Goal: Transaction & Acquisition: Download file/media

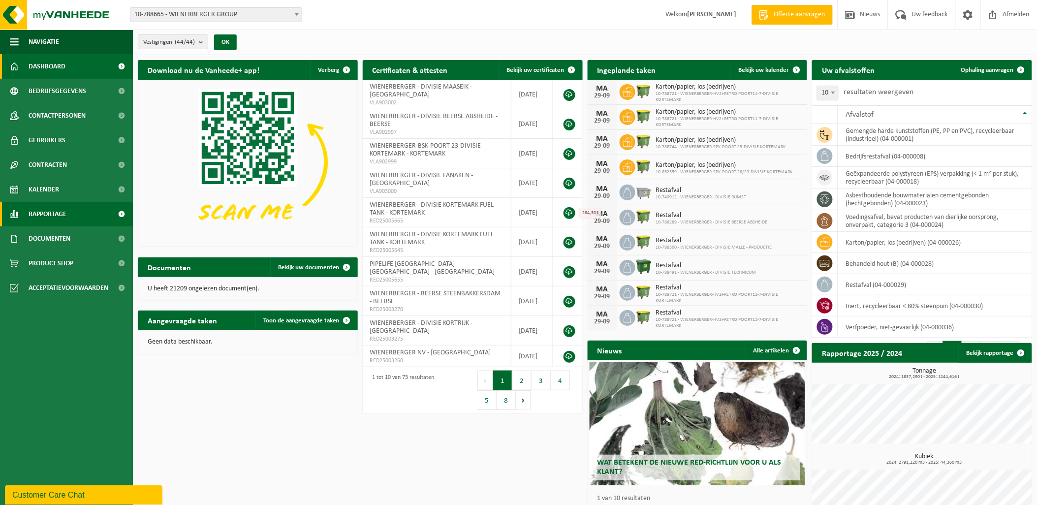
click at [64, 207] on span "Rapportage" at bounding box center [48, 214] width 38 height 25
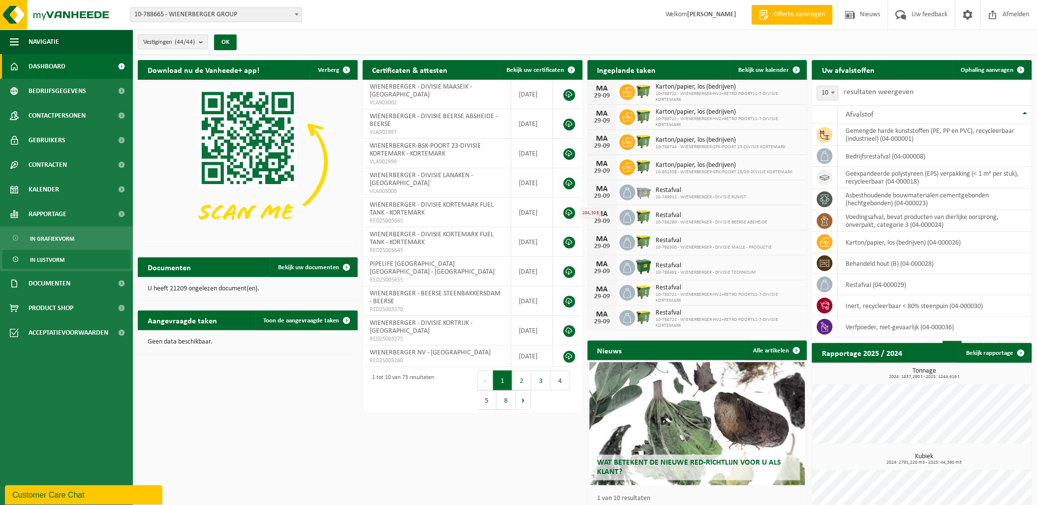
click at [53, 255] on span "In lijstvorm" at bounding box center [47, 260] width 34 height 19
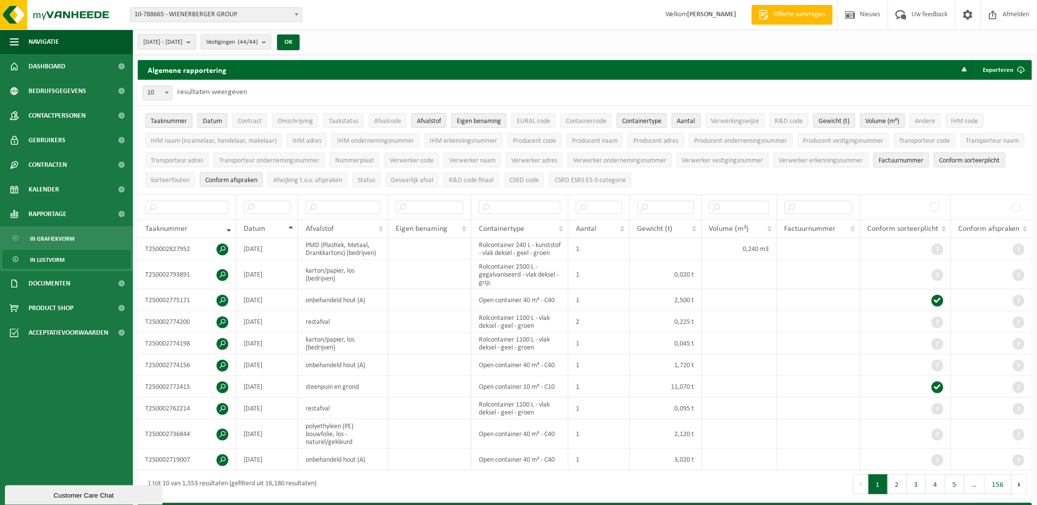
click at [183, 41] on span "2025-04-01 - 2025-09-29" at bounding box center [162, 42] width 39 height 15
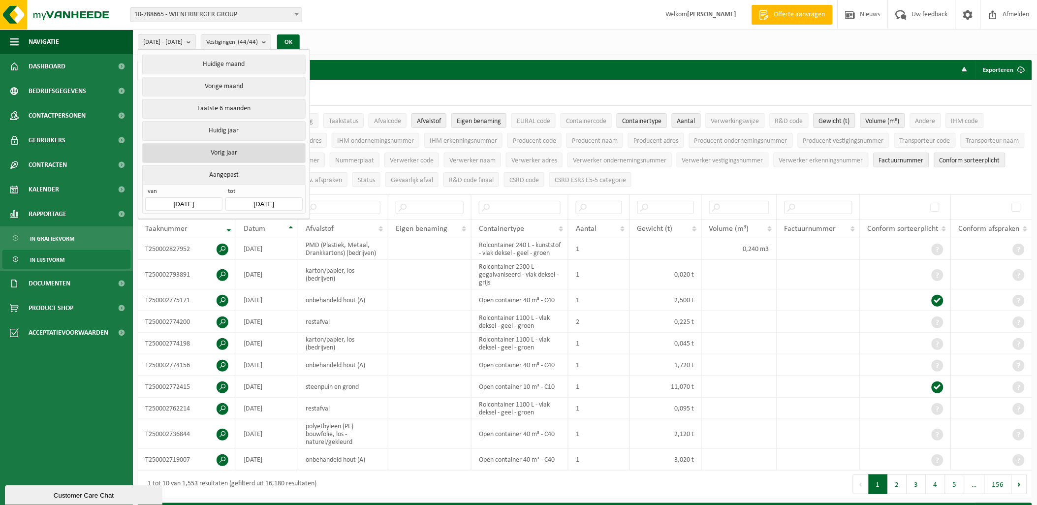
click at [238, 145] on button "Vorig jaar" at bounding box center [223, 153] width 163 height 20
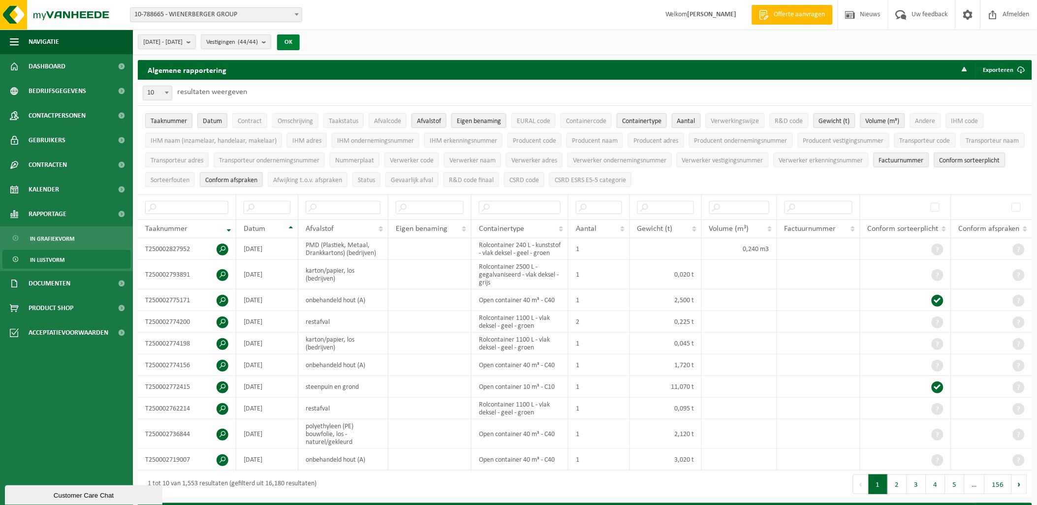
click at [300, 42] on button "OK" at bounding box center [288, 42] width 23 height 16
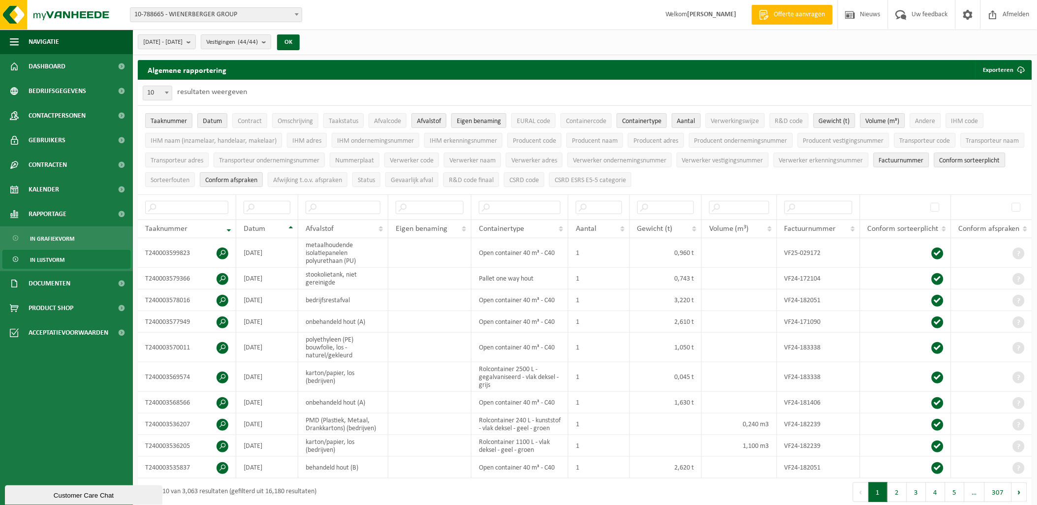
click at [232, 12] on span "10-788665 - WIENERBERGER GROUP" at bounding box center [215, 15] width 171 height 14
click at [240, 42] on span "Vestigingen (44/44)" at bounding box center [232, 42] width 52 height 15
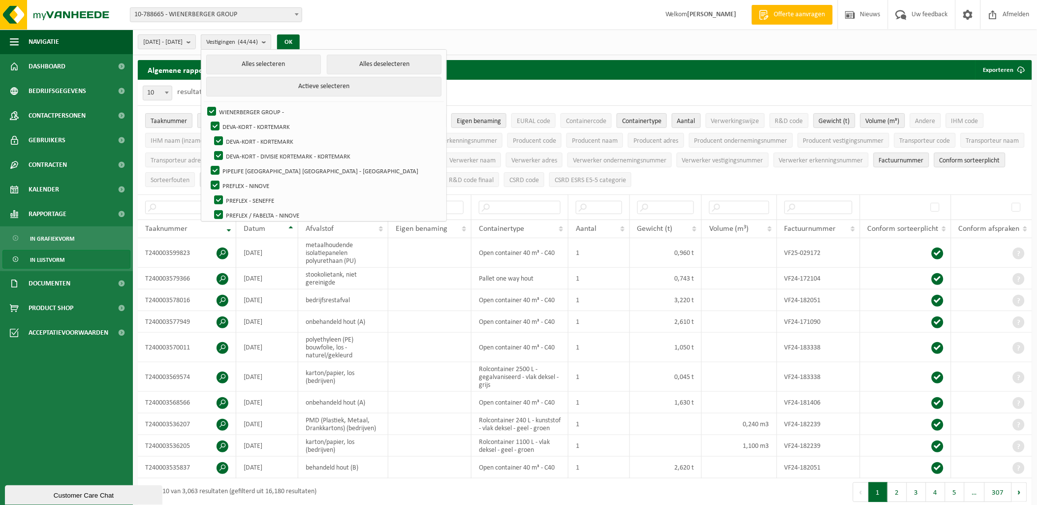
click at [240, 42] on span "Vestigingen (44/44)" at bounding box center [232, 42] width 52 height 15
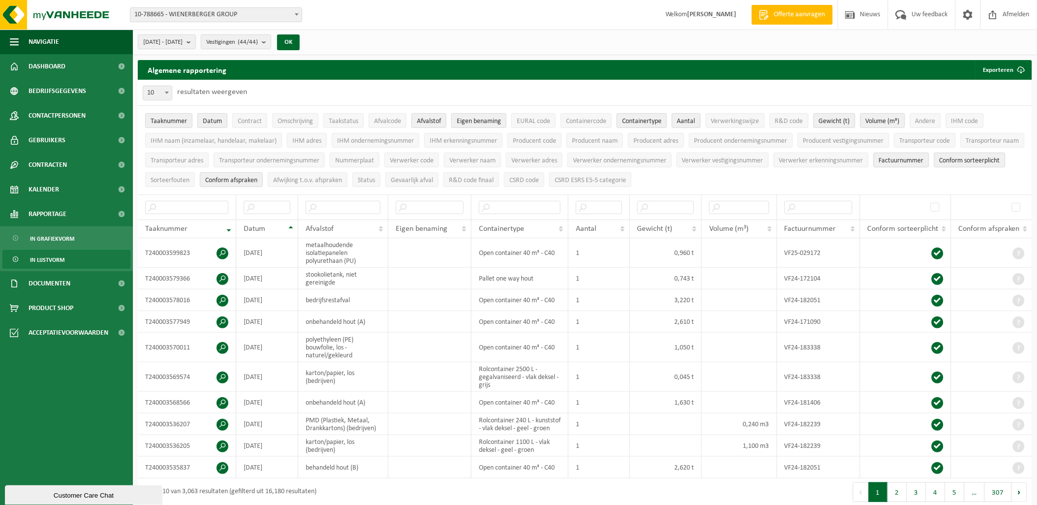
click at [171, 94] on span at bounding box center [167, 92] width 10 height 13
click at [168, 94] on span at bounding box center [167, 92] width 10 height 13
click at [48, 235] on span "In grafiekvorm" at bounding box center [52, 238] width 44 height 19
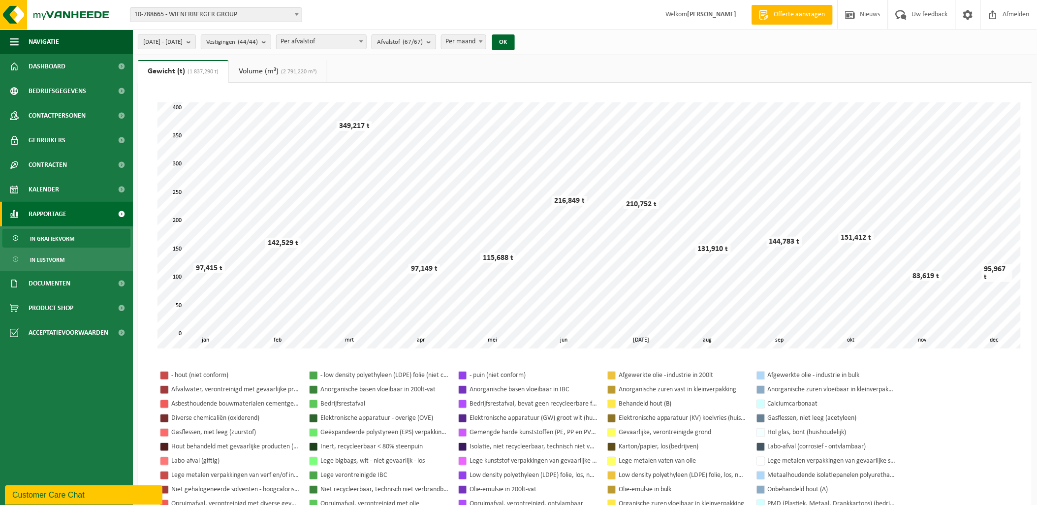
click at [423, 39] on count "(67/67)" at bounding box center [413, 42] width 20 height 6
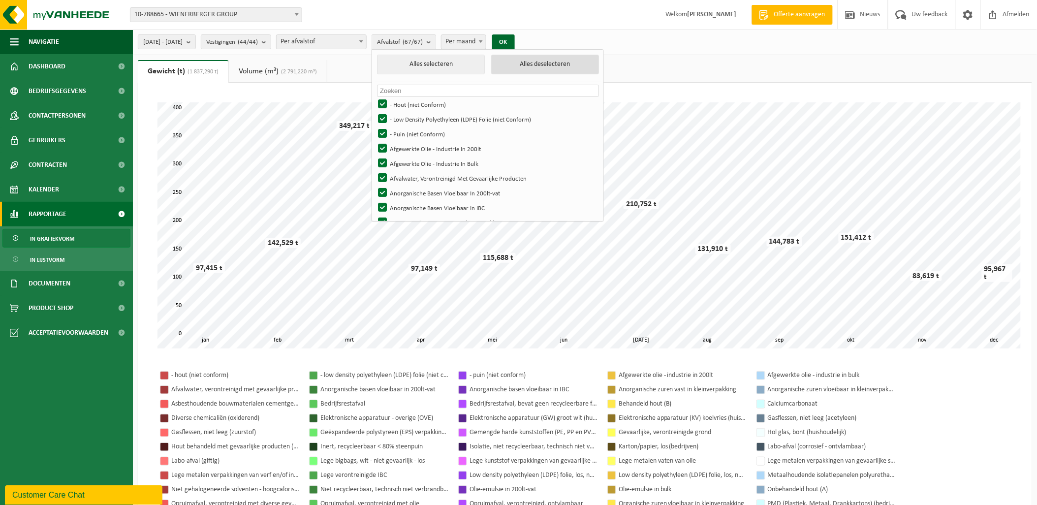
click at [564, 64] on button "Alles deselecteren" at bounding box center [545, 65] width 108 height 20
checkbox input "false"
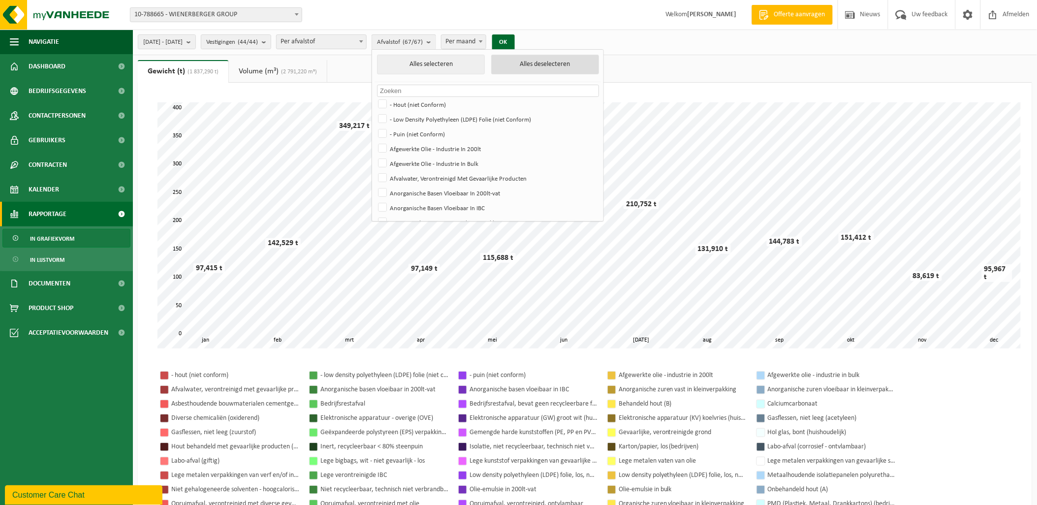
checkbox input "false"
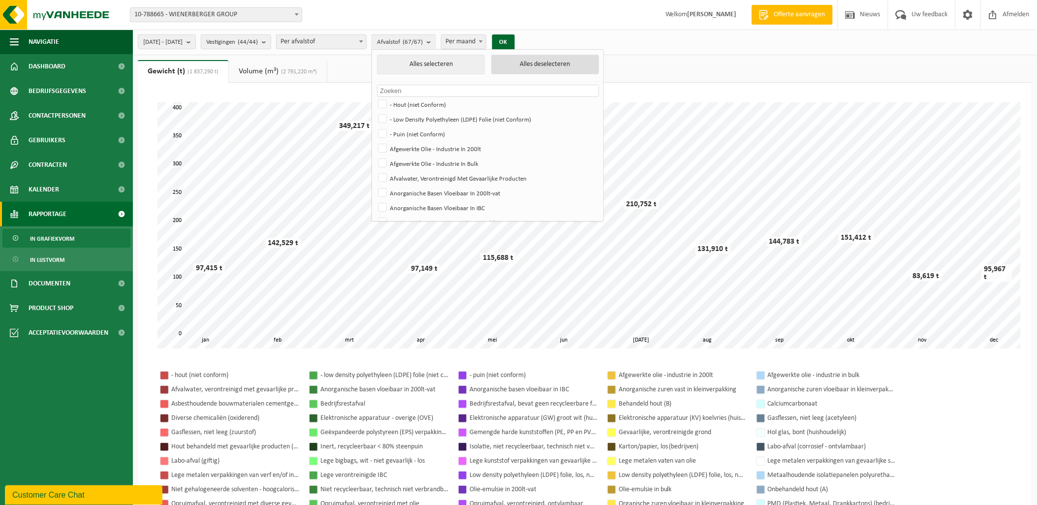
checkbox input "false"
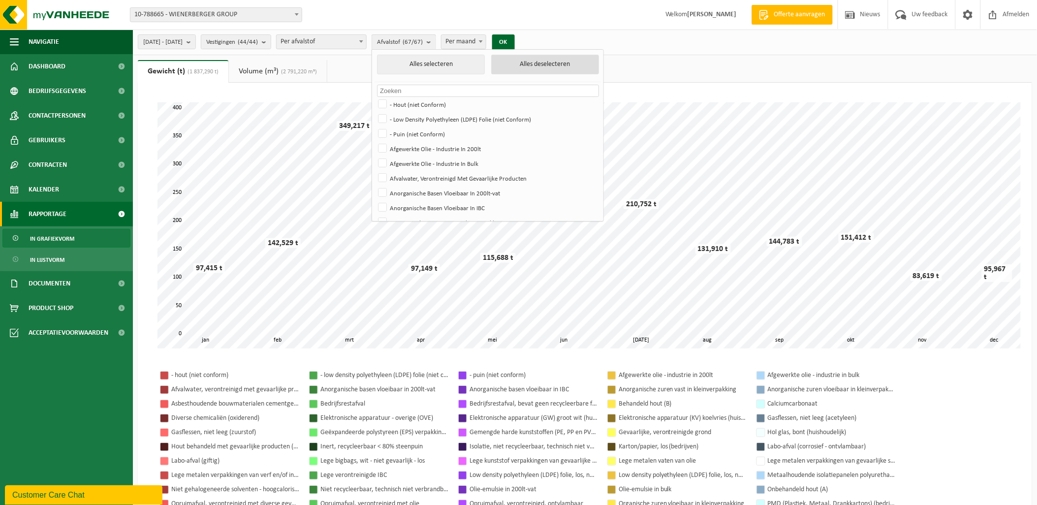
checkbox input "false"
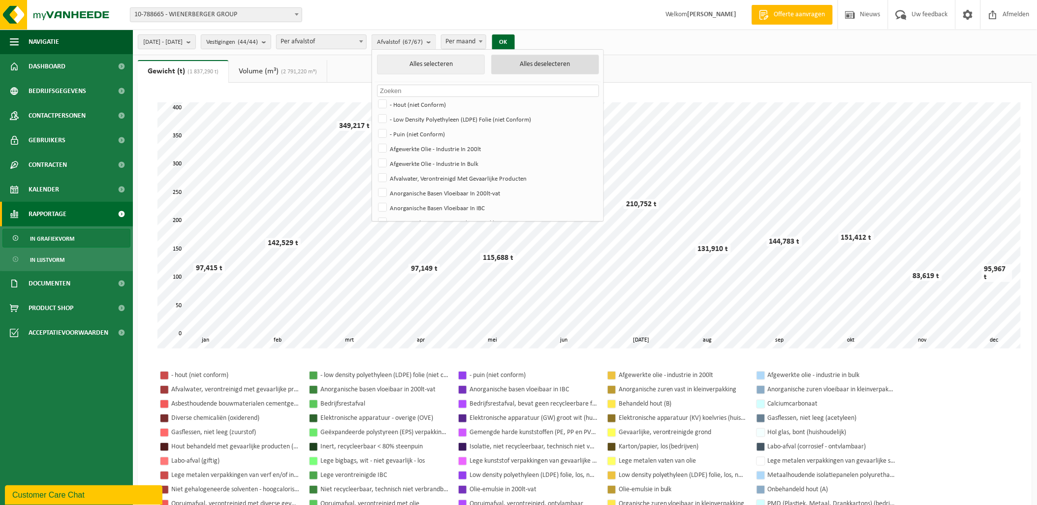
checkbox input "false"
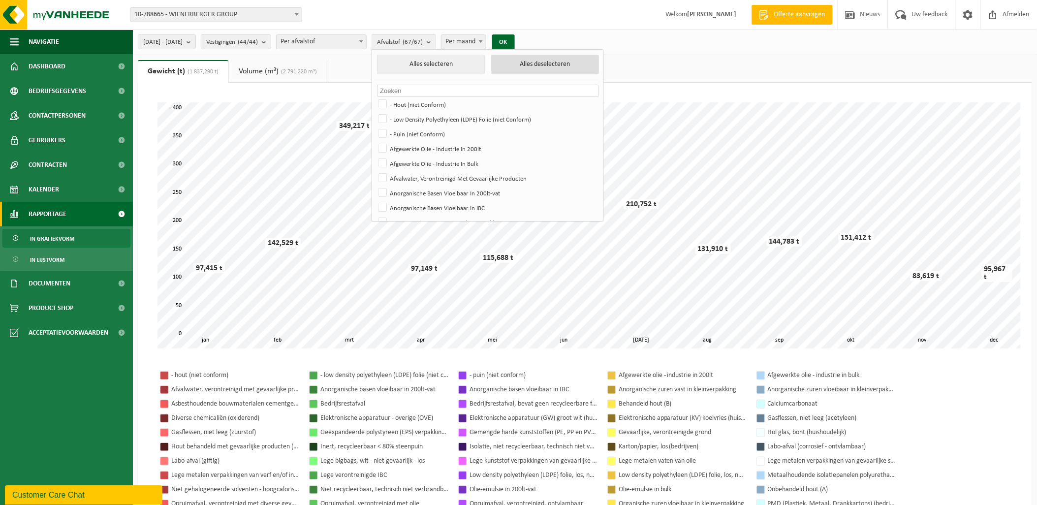
checkbox input "false"
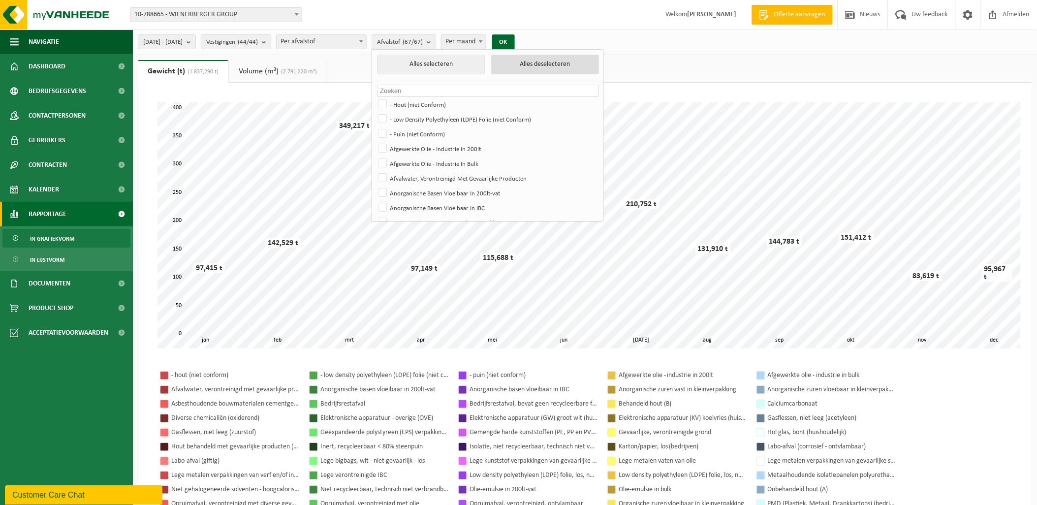
checkbox input "false"
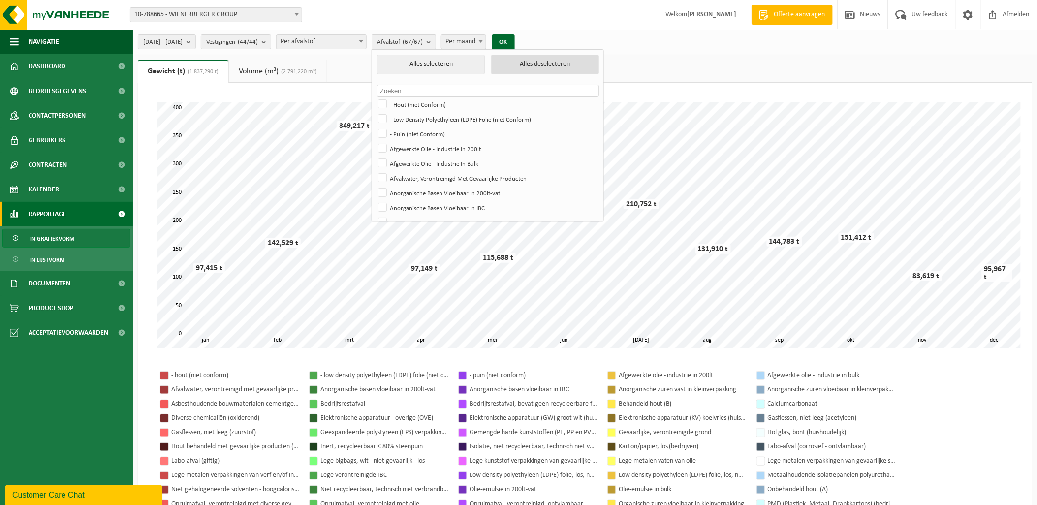
checkbox input "false"
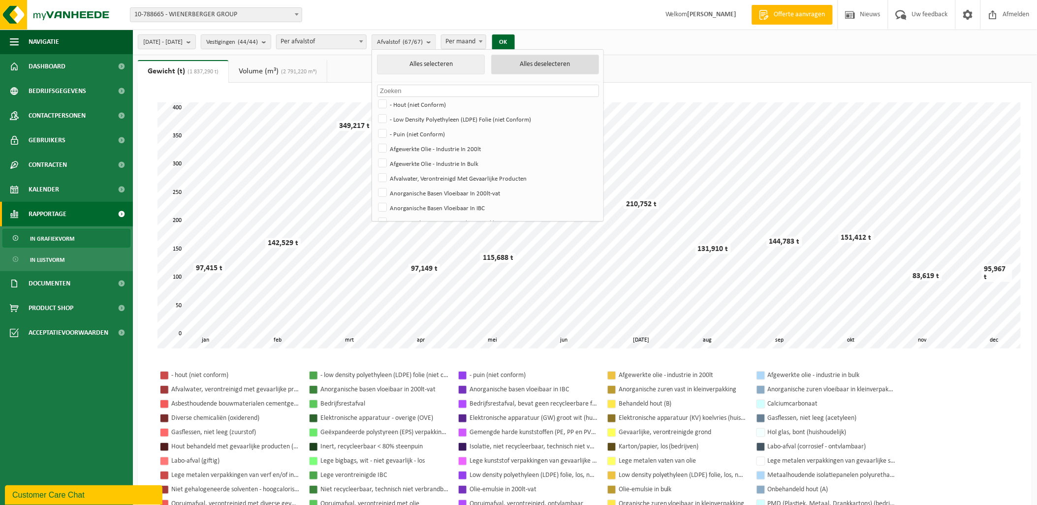
checkbox input "false"
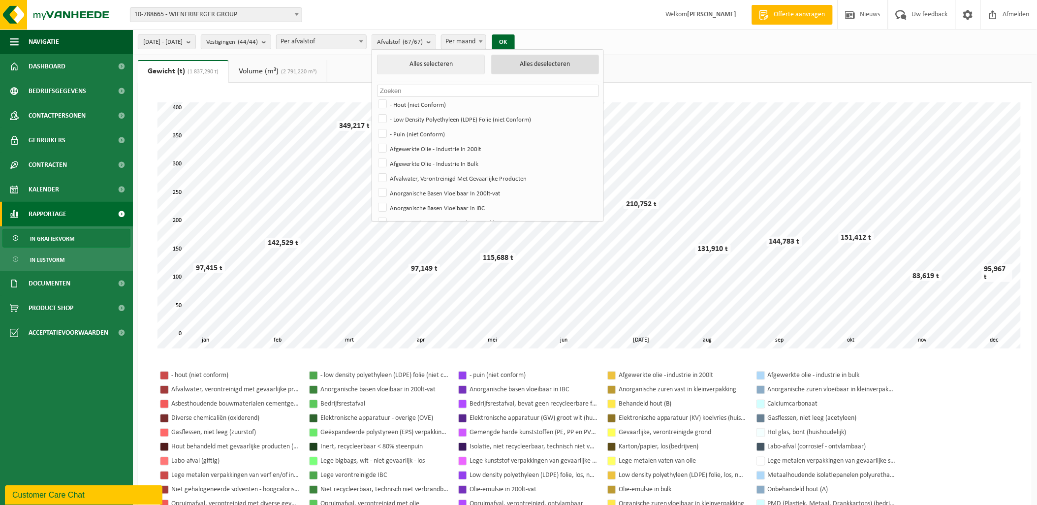
checkbox input "false"
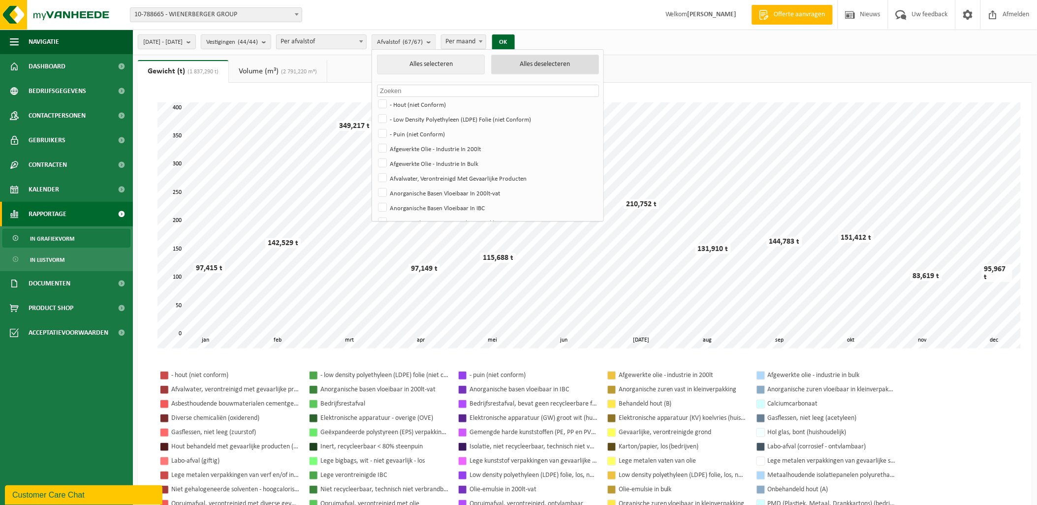
checkbox input "false"
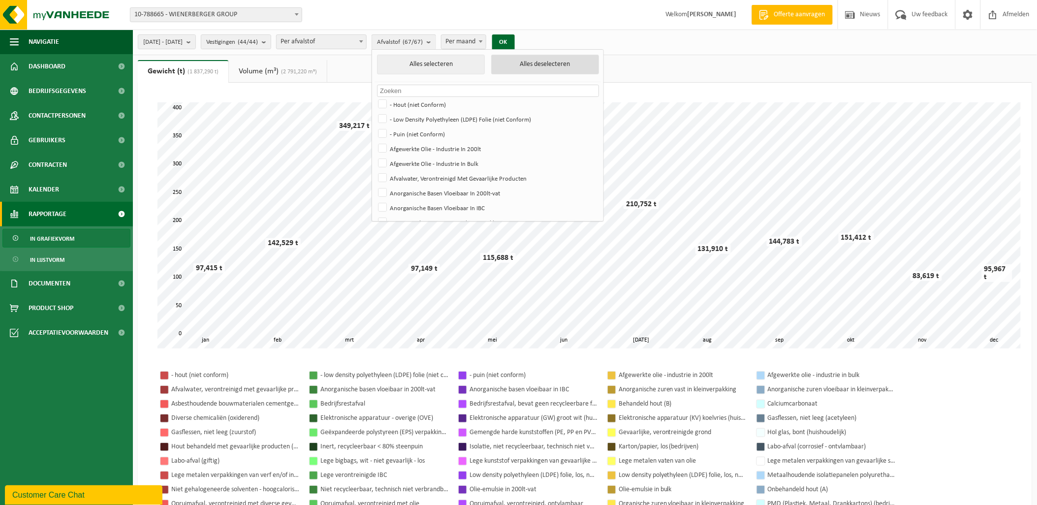
checkbox input "false"
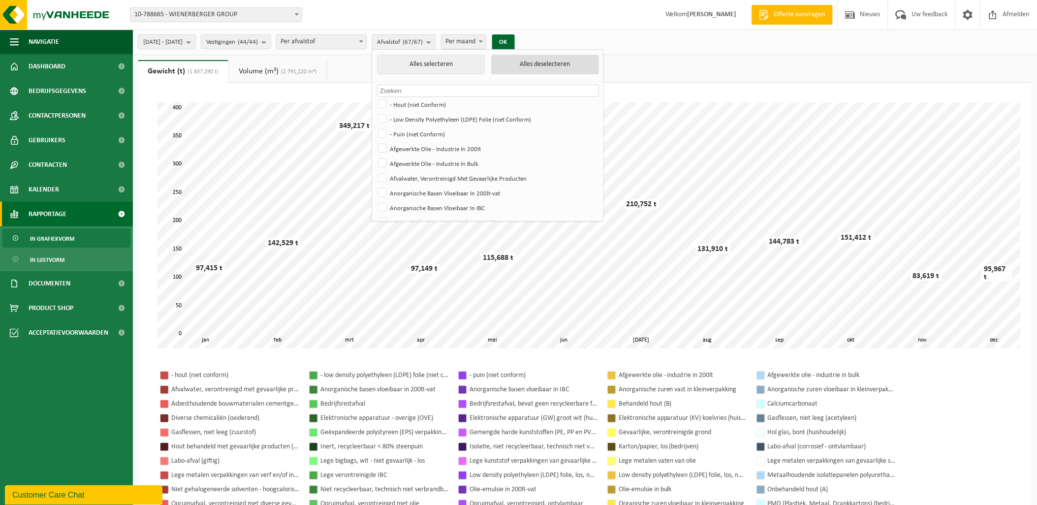
checkbox input "false"
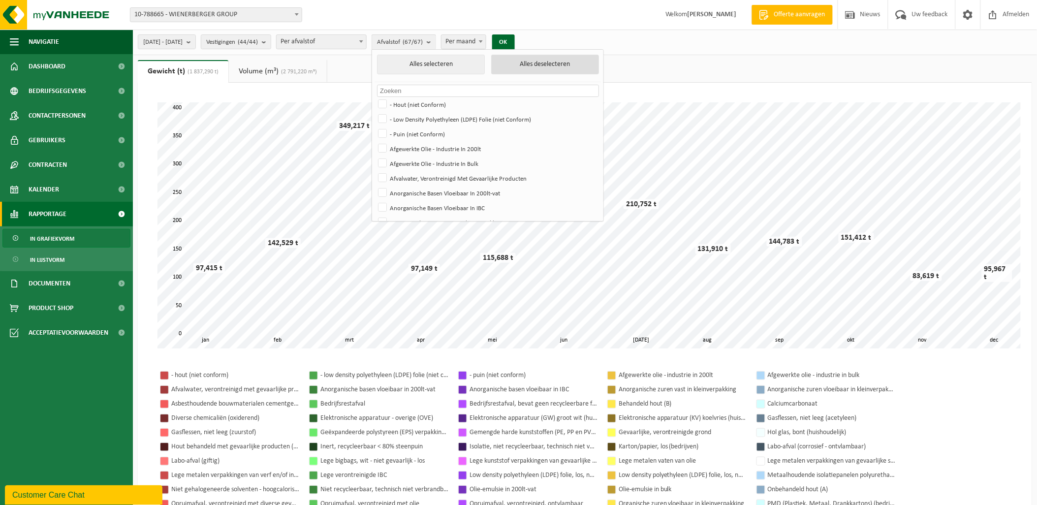
checkbox input "false"
click at [411, 102] on label "- Hout (niet Conform)" at bounding box center [487, 104] width 222 height 15
click at [375, 97] on input "- Hout (niet Conform)" at bounding box center [374, 96] width 0 height 0
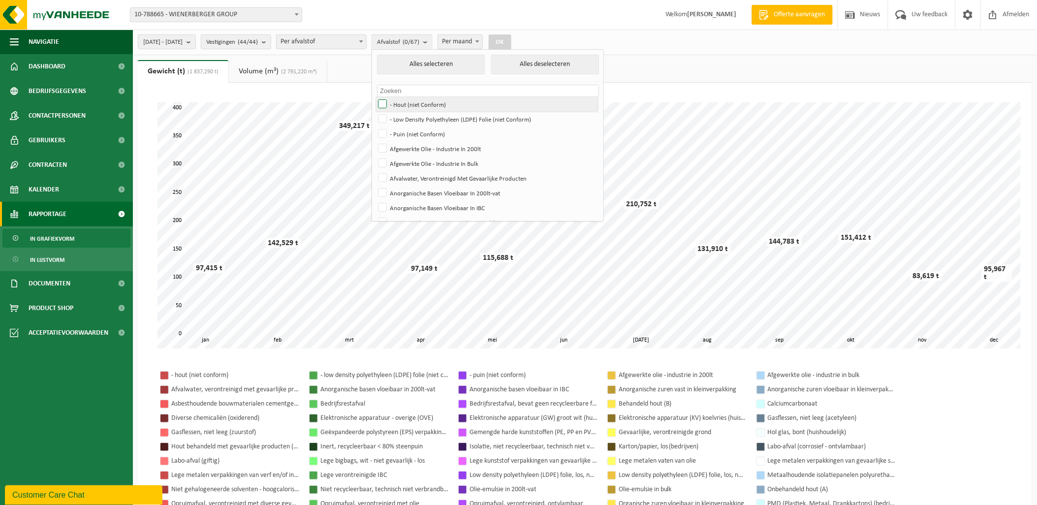
checkbox input "true"
click at [511, 42] on button "OK" at bounding box center [500, 42] width 23 height 16
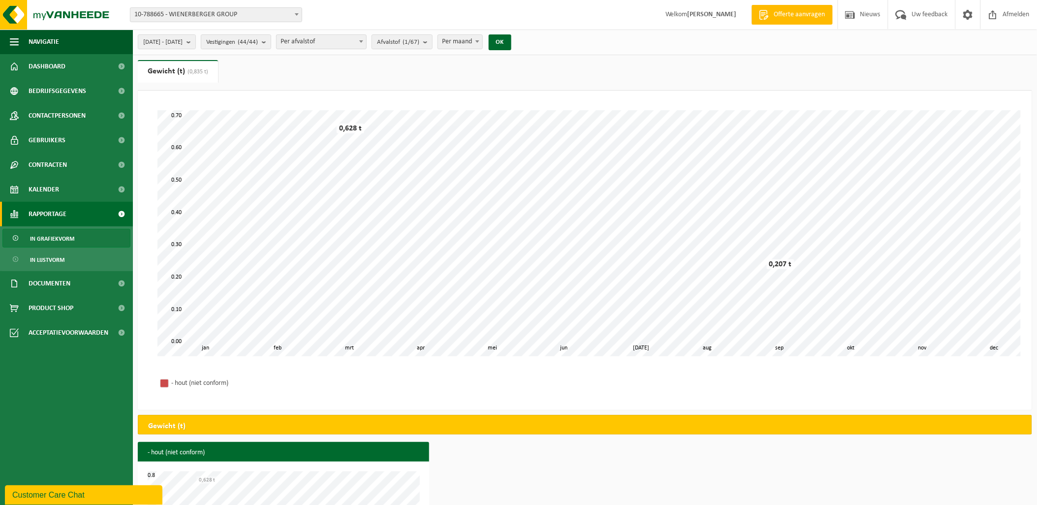
click at [482, 46] on span "Per maand" at bounding box center [460, 42] width 44 height 14
select select "3"
click at [366, 43] on span "Per afvalstof" at bounding box center [322, 42] width 90 height 14
click at [459, 60] on ul "Gewicht (t) (0,835 t) Volume (m³) (2 791,220 m³)" at bounding box center [585, 75] width 894 height 31
click at [258, 41] on span "Vestigingen (44/44)" at bounding box center [232, 42] width 52 height 15
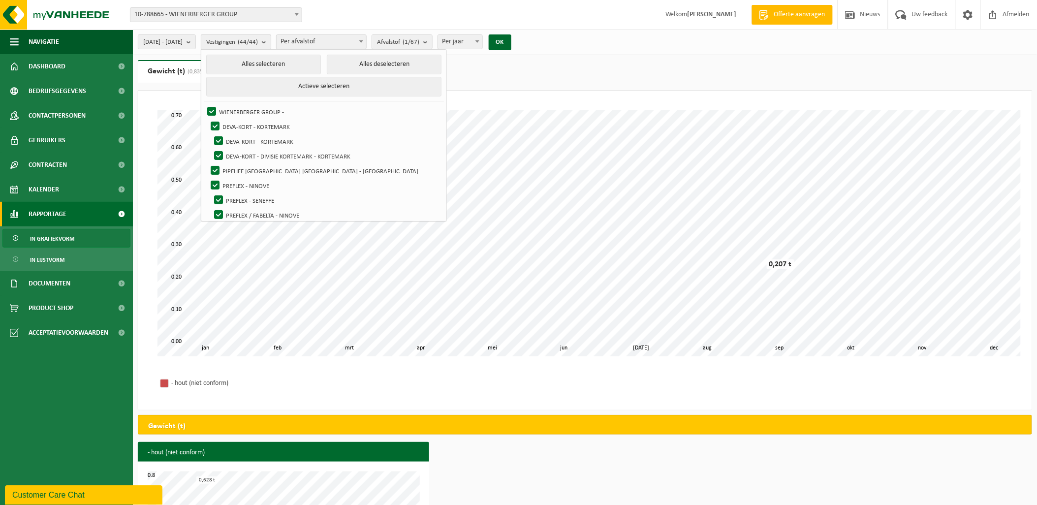
click at [258, 41] on span "Vestigingen (44/44)" at bounding box center [232, 42] width 52 height 15
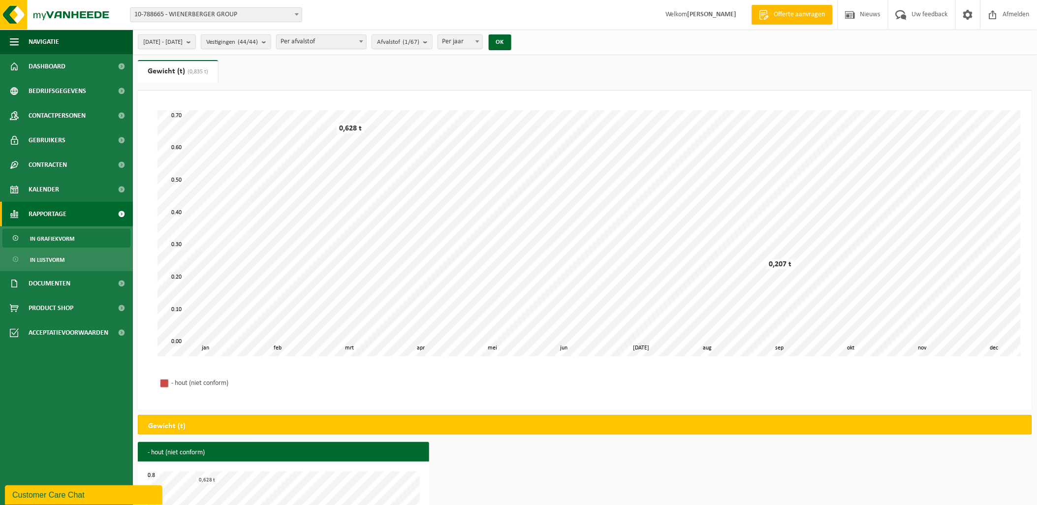
click at [248, 8] on span "10-788665 - WIENERBERGER GROUP" at bounding box center [215, 15] width 171 height 14
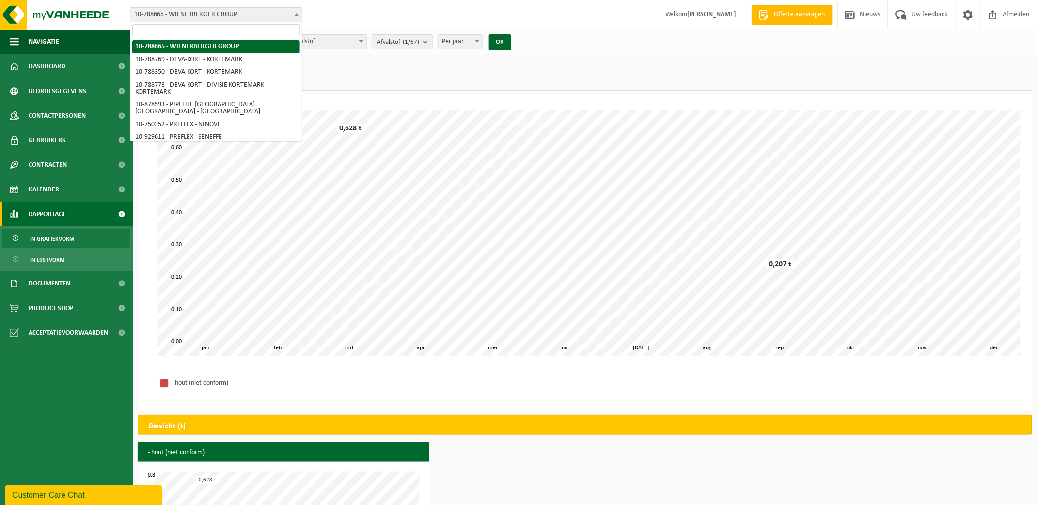
click at [248, 8] on span "10-788665 - WIENERBERGER GROUP" at bounding box center [215, 15] width 171 height 14
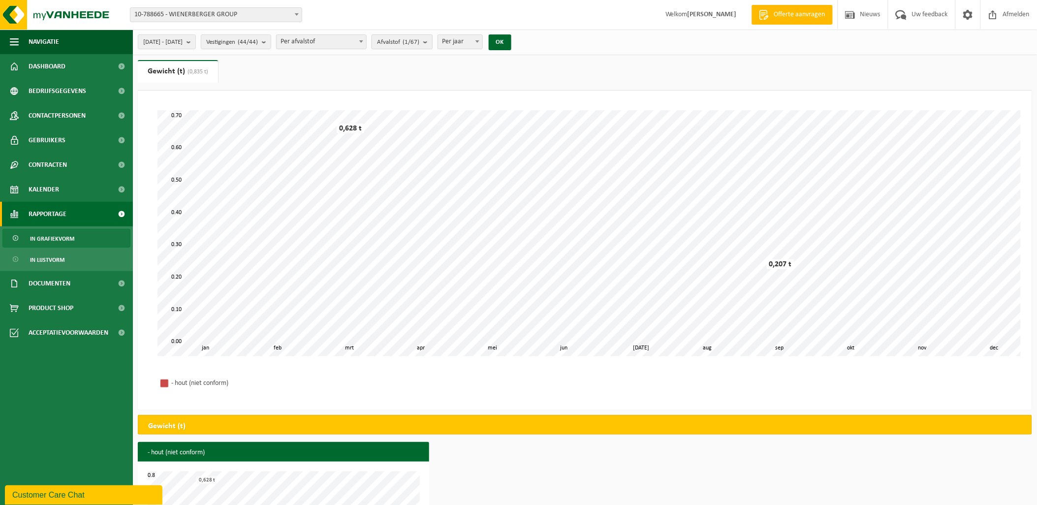
click at [419, 41] on span "Afvalstof (1/67)" at bounding box center [398, 42] width 42 height 15
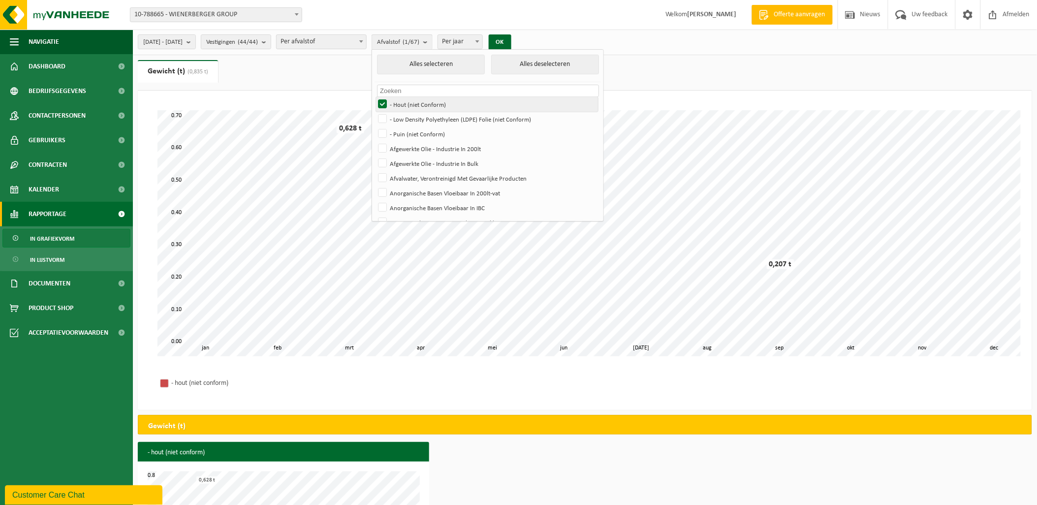
click at [407, 102] on label "- Hout (niet Conform)" at bounding box center [487, 104] width 222 height 15
click at [375, 97] on input "- Hout (niet Conform)" at bounding box center [374, 96] width 0 height 0
checkbox input "false"
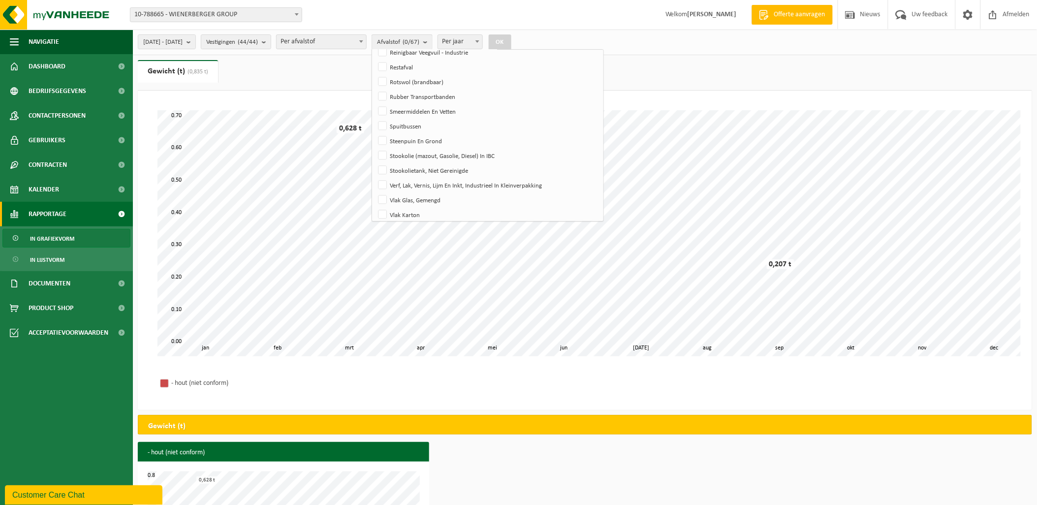
scroll to position [869, 0]
click at [425, 165] on label "Vlak Karton" at bounding box center [487, 165] width 222 height 15
click at [375, 158] on input "Vlak Karton" at bounding box center [374, 158] width 0 height 0
checkbox input "true"
click at [511, 39] on button "OK" at bounding box center [500, 42] width 23 height 16
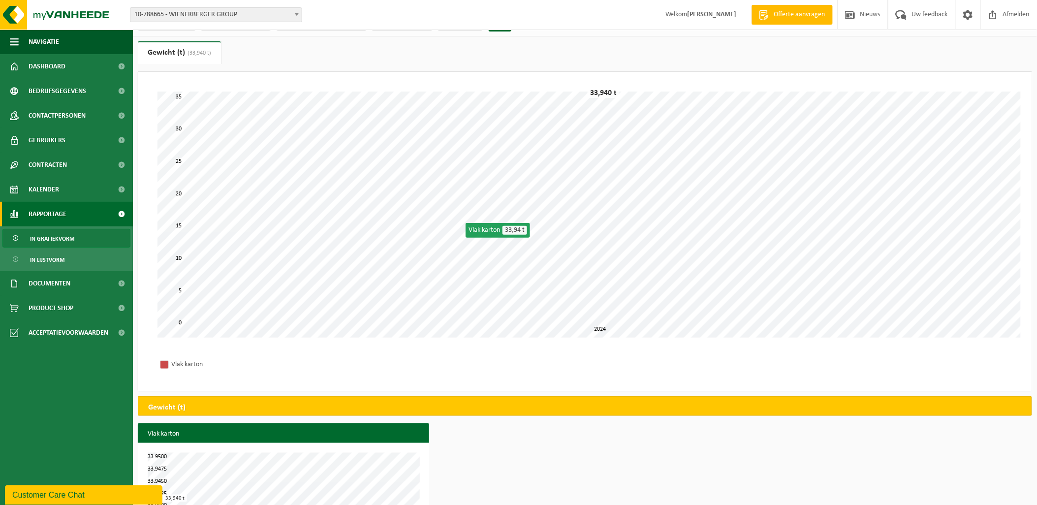
scroll to position [0, 0]
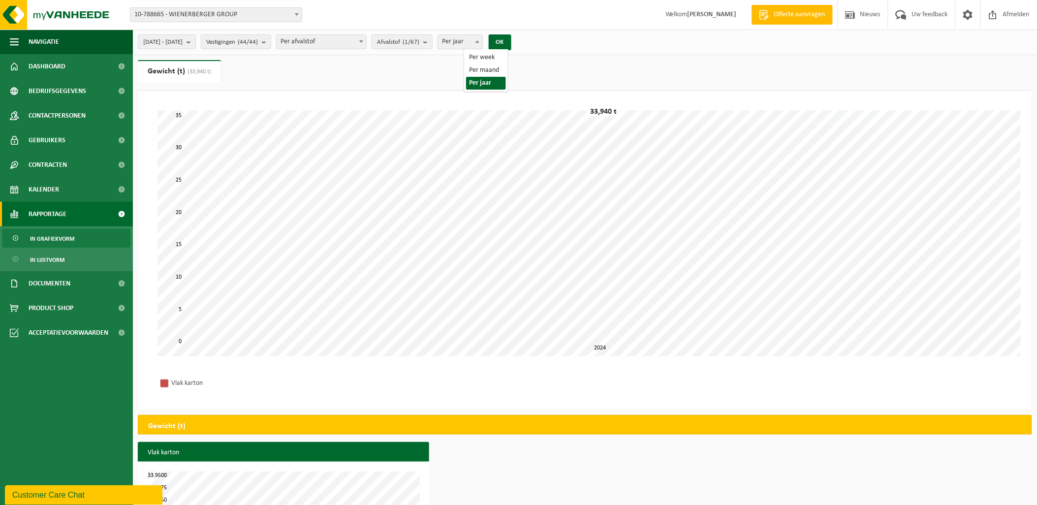
click at [482, 43] on span "Per jaar" at bounding box center [460, 42] width 44 height 14
click at [482, 36] on span "Per maand" at bounding box center [460, 42] width 44 height 14
select select "1"
click at [522, 37] on div "2024-01-01 - 2024-12-31 Huidige maand Vorige maand Laatste 6 maanden Huidig jaa…" at bounding box center [327, 42] width 389 height 21
click at [511, 38] on button "OK" at bounding box center [500, 42] width 23 height 16
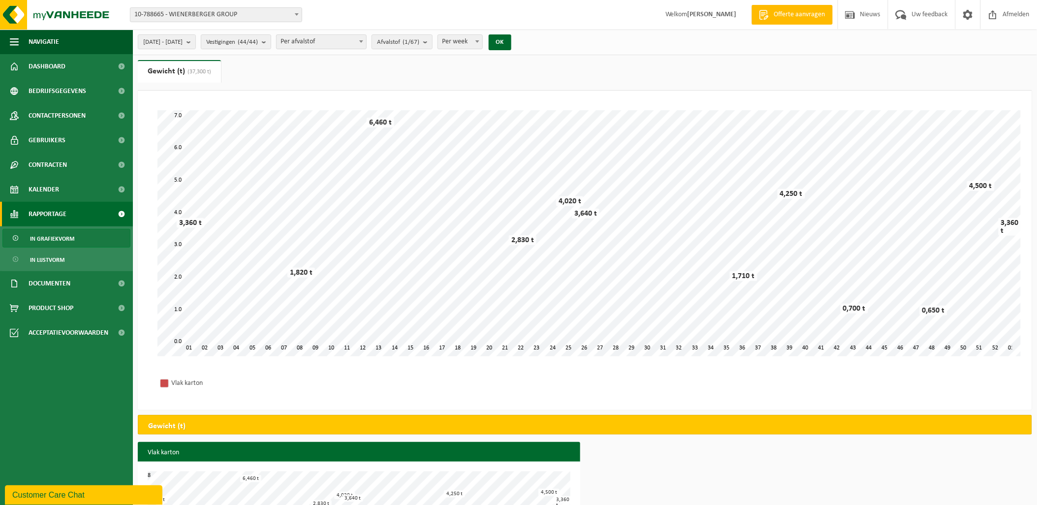
click at [89, 239] on link "In grafiekvorm" at bounding box center [66, 238] width 128 height 19
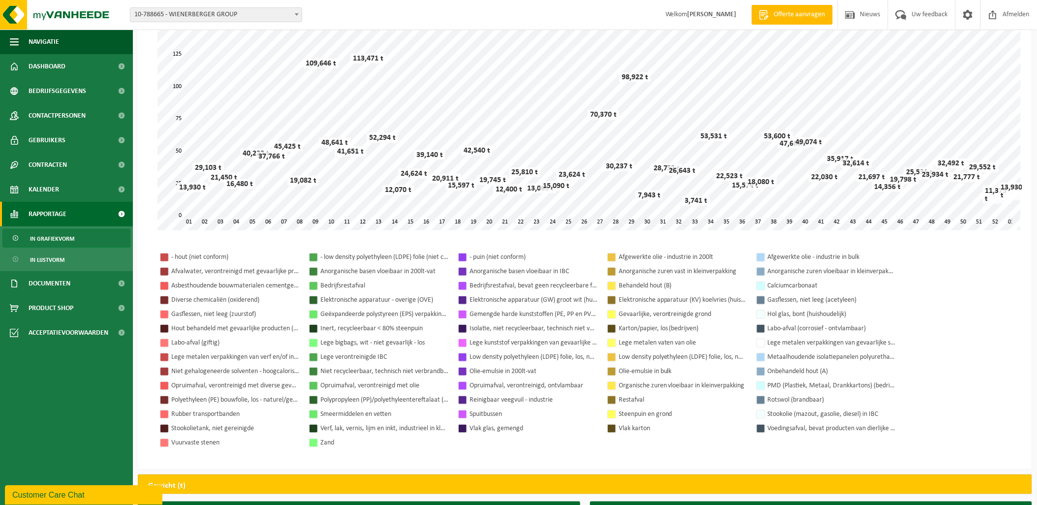
scroll to position [109, 0]
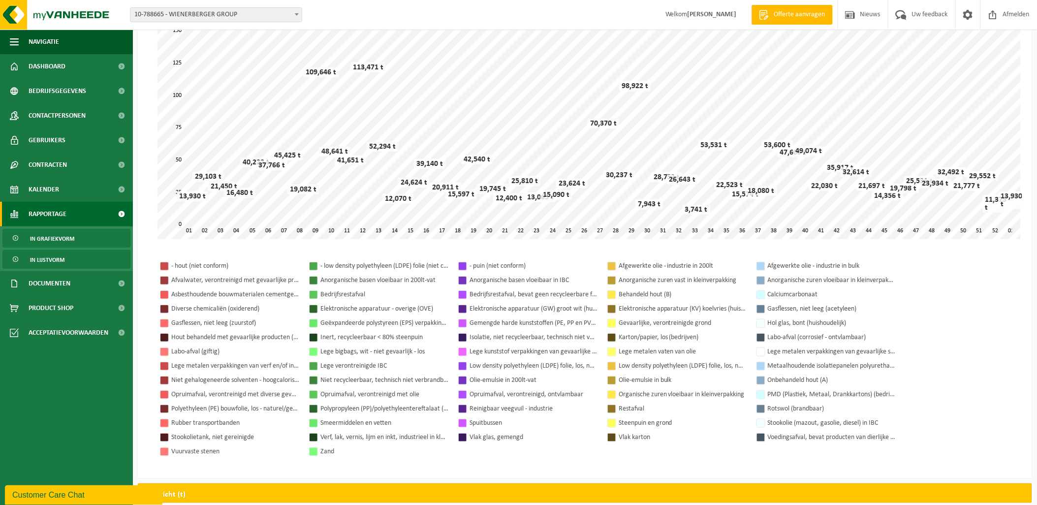
click at [55, 257] on span "In lijstvorm" at bounding box center [47, 260] width 34 height 19
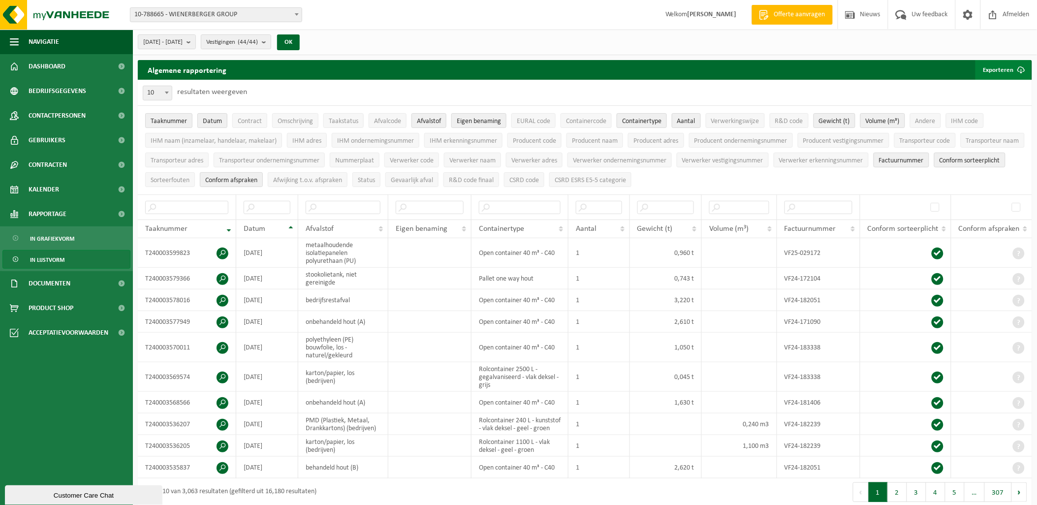
click at [1014, 66] on span "submit" at bounding box center [1022, 70] width 20 height 20
click at [998, 107] on link "Alle beschikbare kolommen" at bounding box center [986, 109] width 89 height 20
